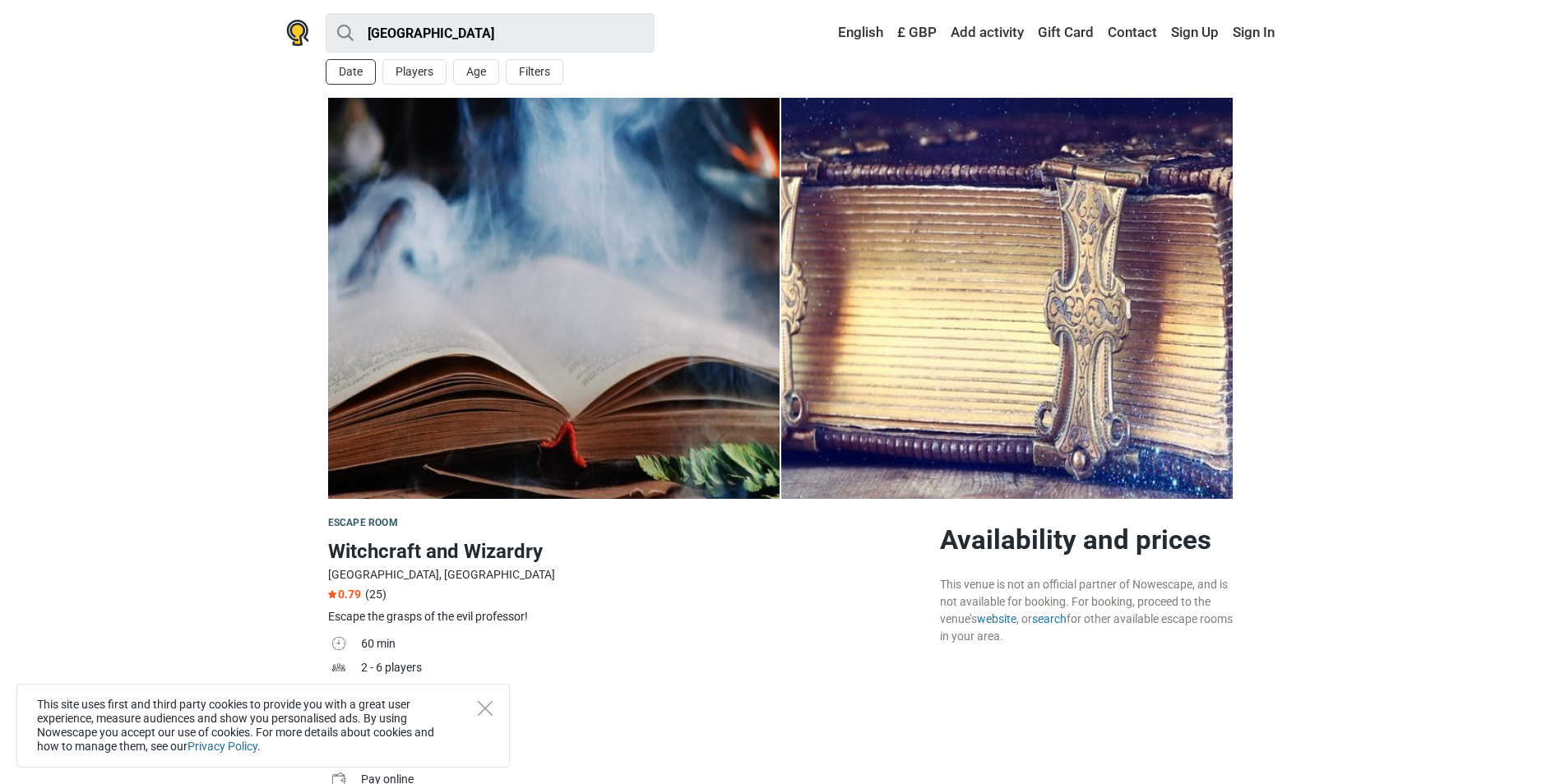
click at [333, 77] on button "Date" at bounding box center [351, 72] width 50 height 26
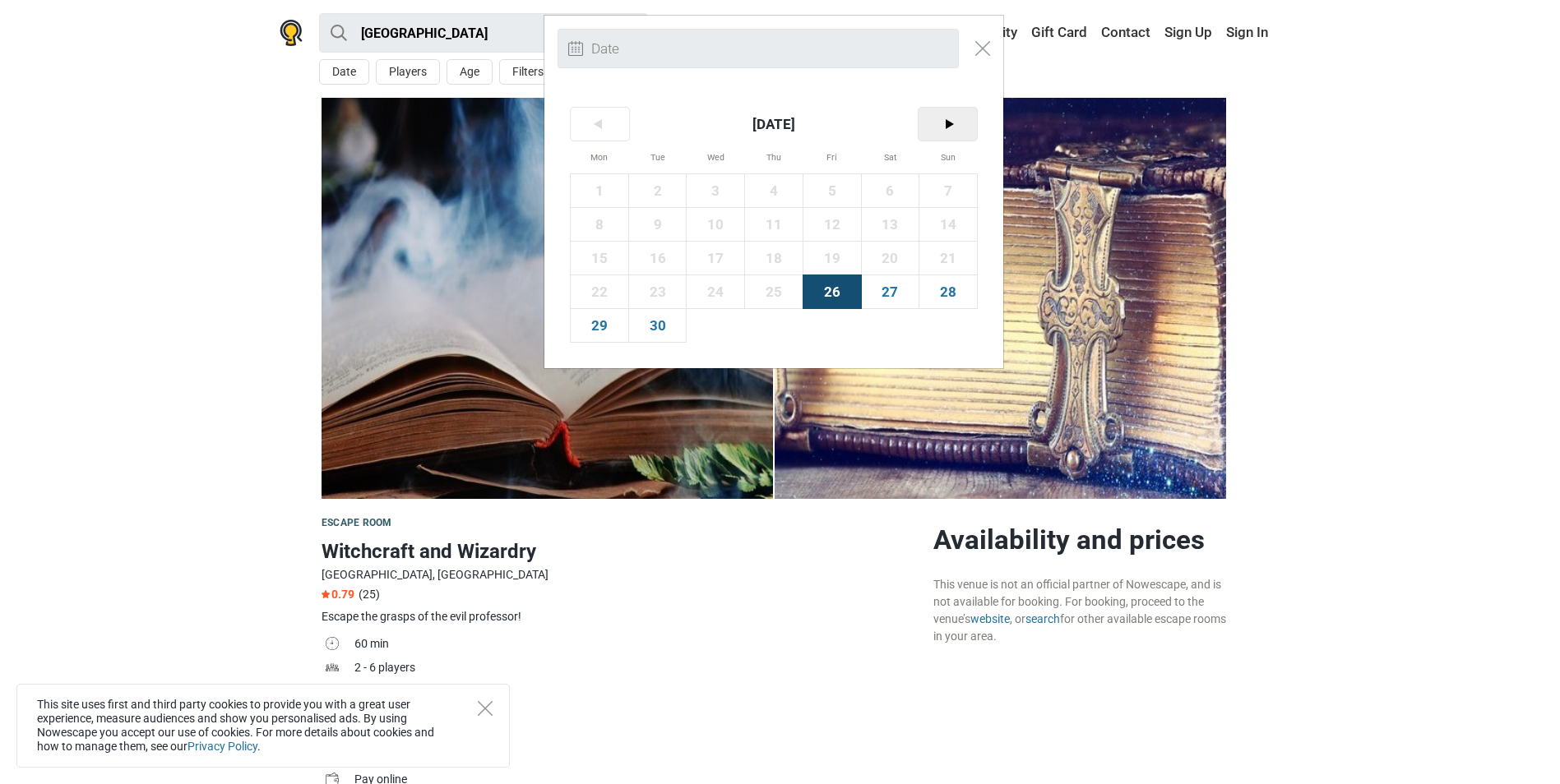
click at [930, 125] on span ">" at bounding box center [947, 125] width 58 height 33
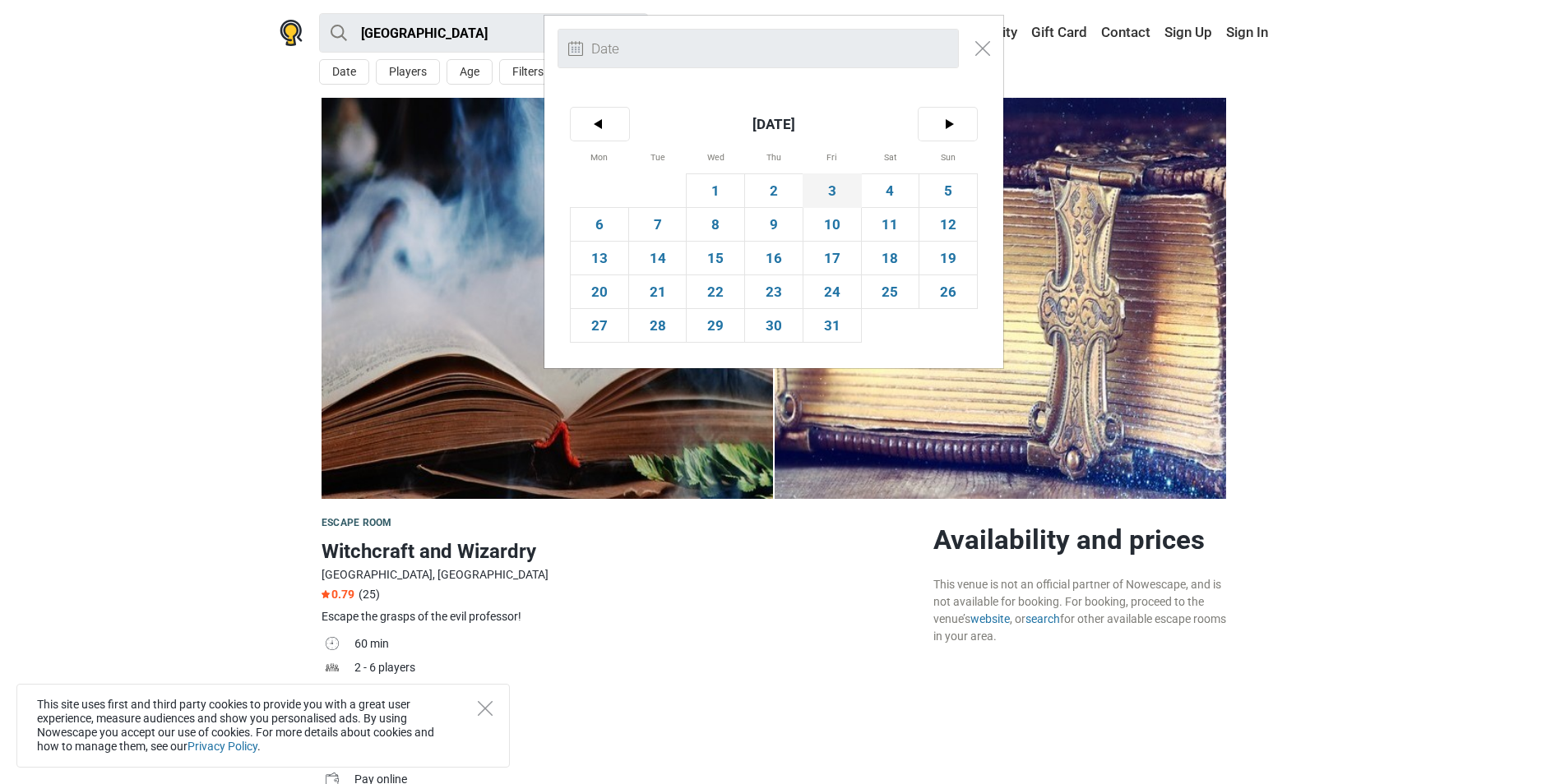
click at [834, 192] on span "3" at bounding box center [832, 191] width 57 height 33
type input "[DATE] (Fri)"
